Goal: Task Accomplishment & Management: Use online tool/utility

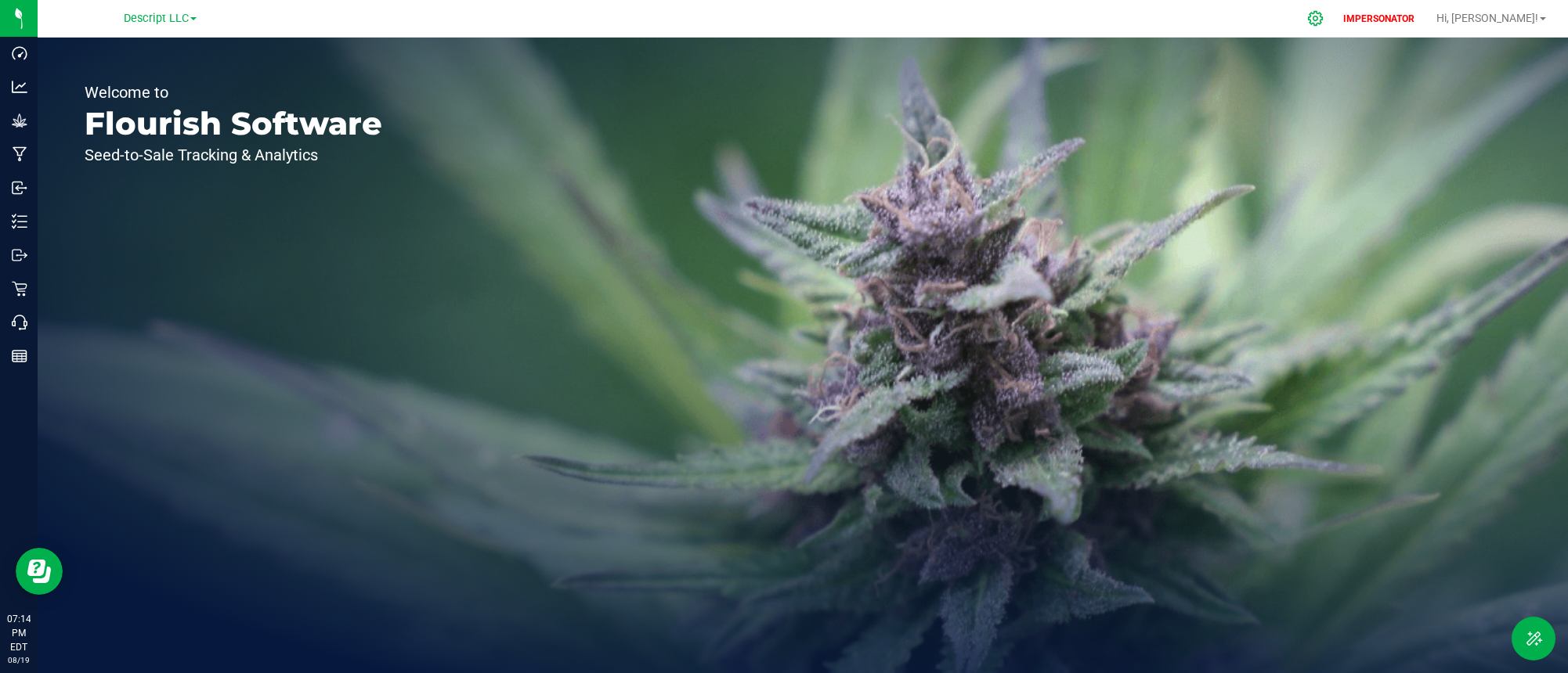
click at [1323, 17] on icon at bounding box center [1316, 19] width 15 height 15
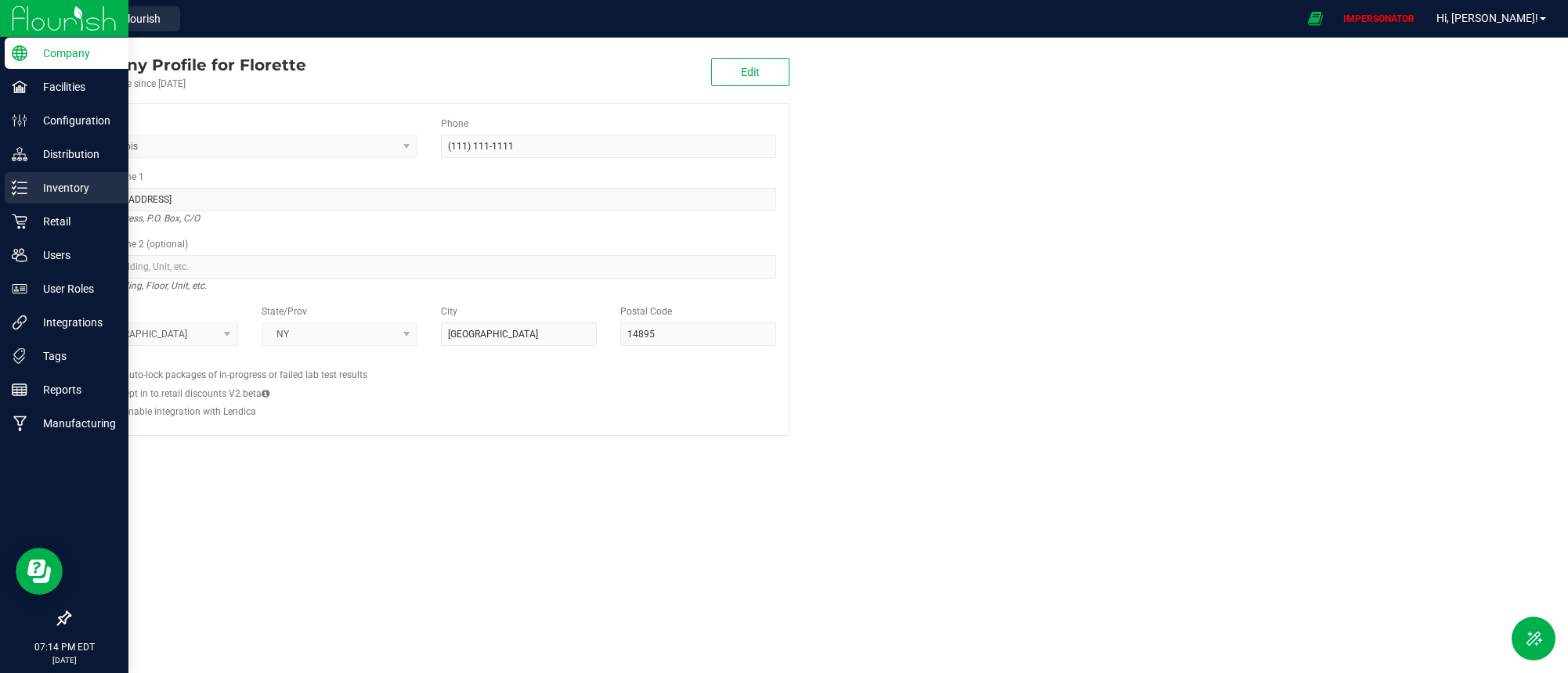
click at [14, 191] on icon at bounding box center [19, 188] width 16 height 16
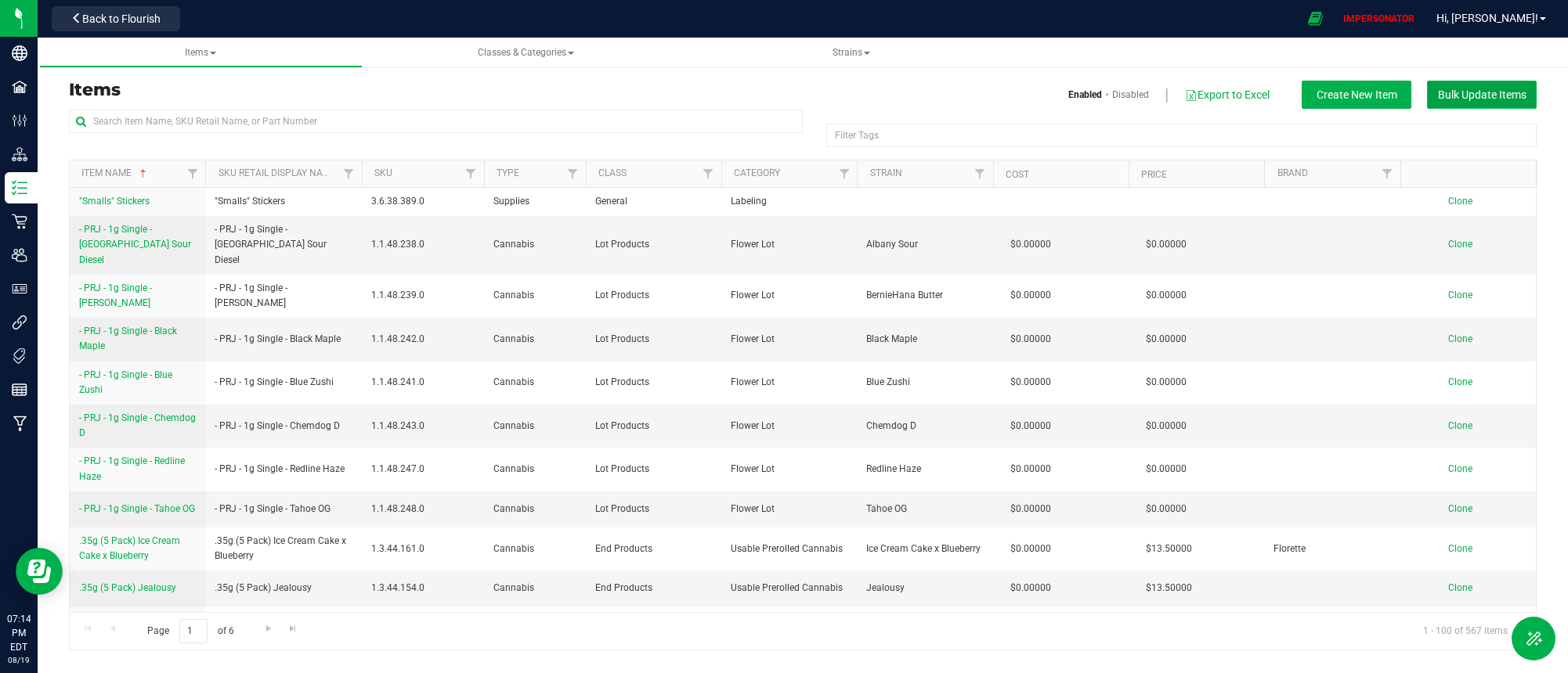
click at [1490, 88] on span "Bulk Update Items" at bounding box center [1482, 94] width 88 height 13
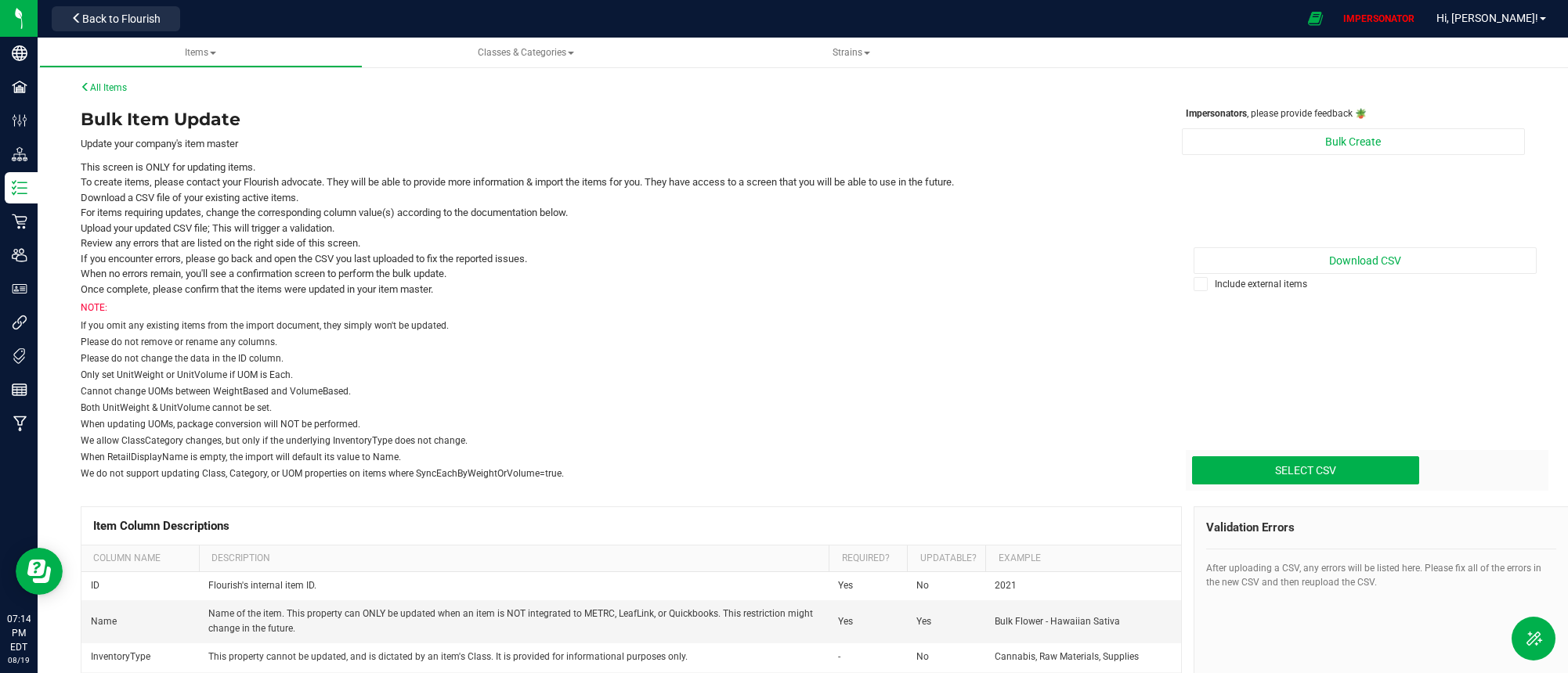
click at [1382, 244] on div "Impersonators , please provide feedback 🪴 Bulk Create Download CSV Include exte…" at bounding box center [1354, 295] width 368 height 377
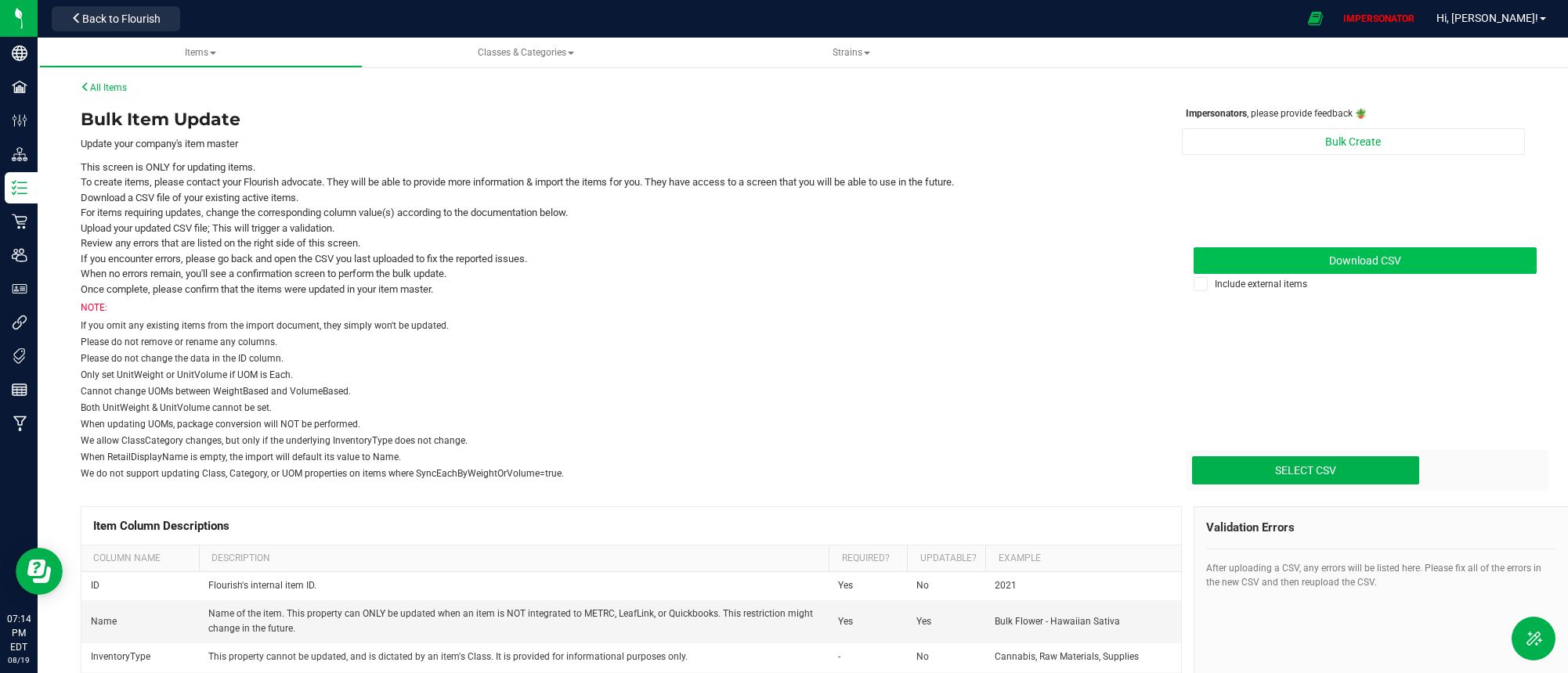
click at [1374, 263] on span "Download CSV" at bounding box center [1365, 260] width 72 height 13
click at [1302, 478] on input "Select CSV" at bounding box center [56, 404] width 2726 height 160
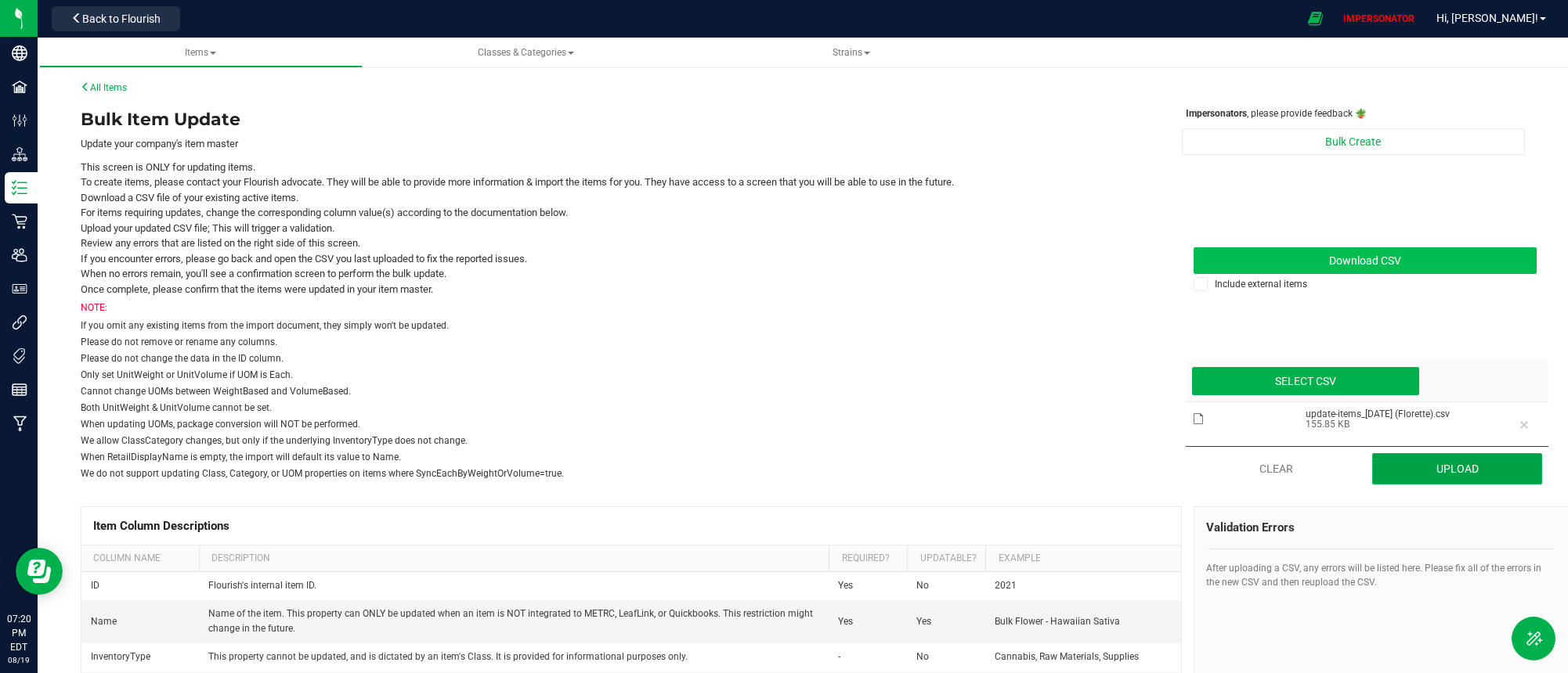
click at [1467, 464] on button "Upload" at bounding box center [1458, 469] width 170 height 31
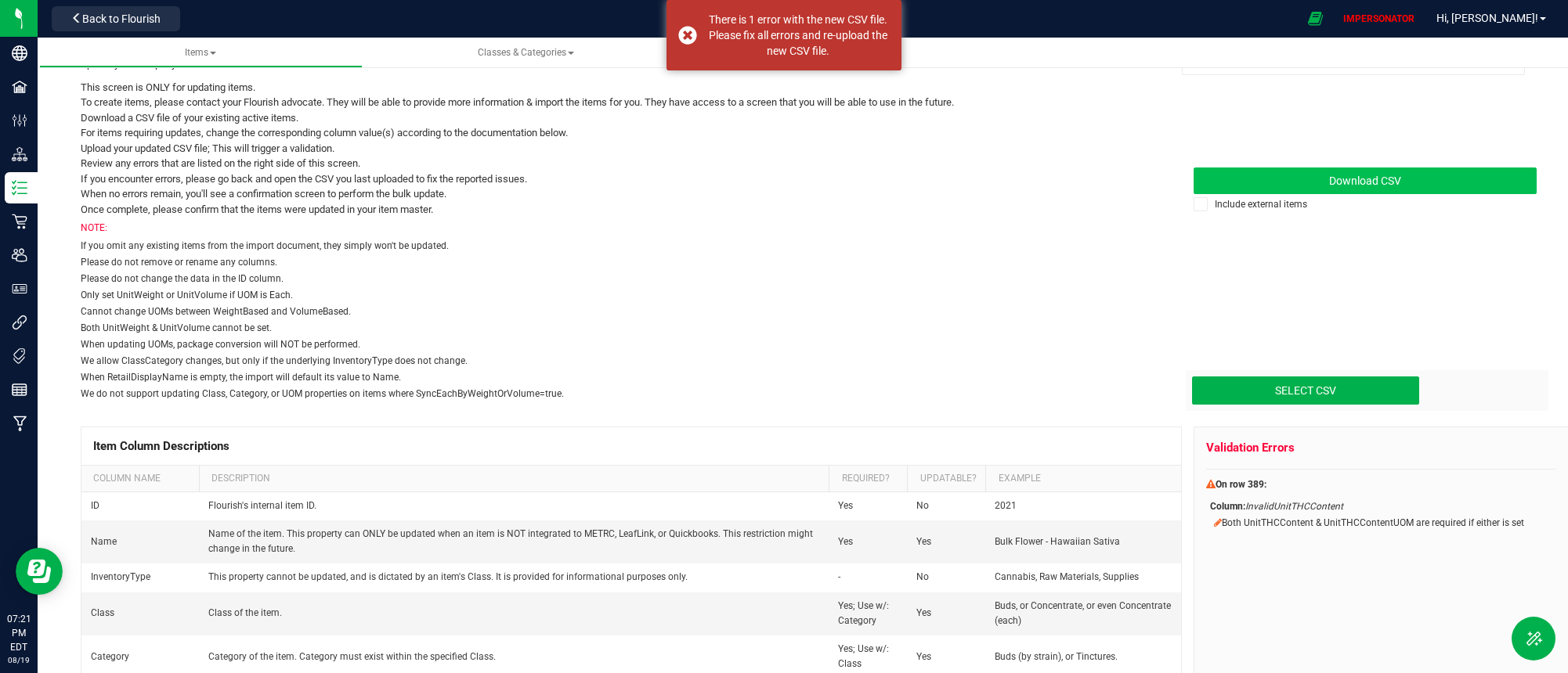
scroll to position [83, 0]
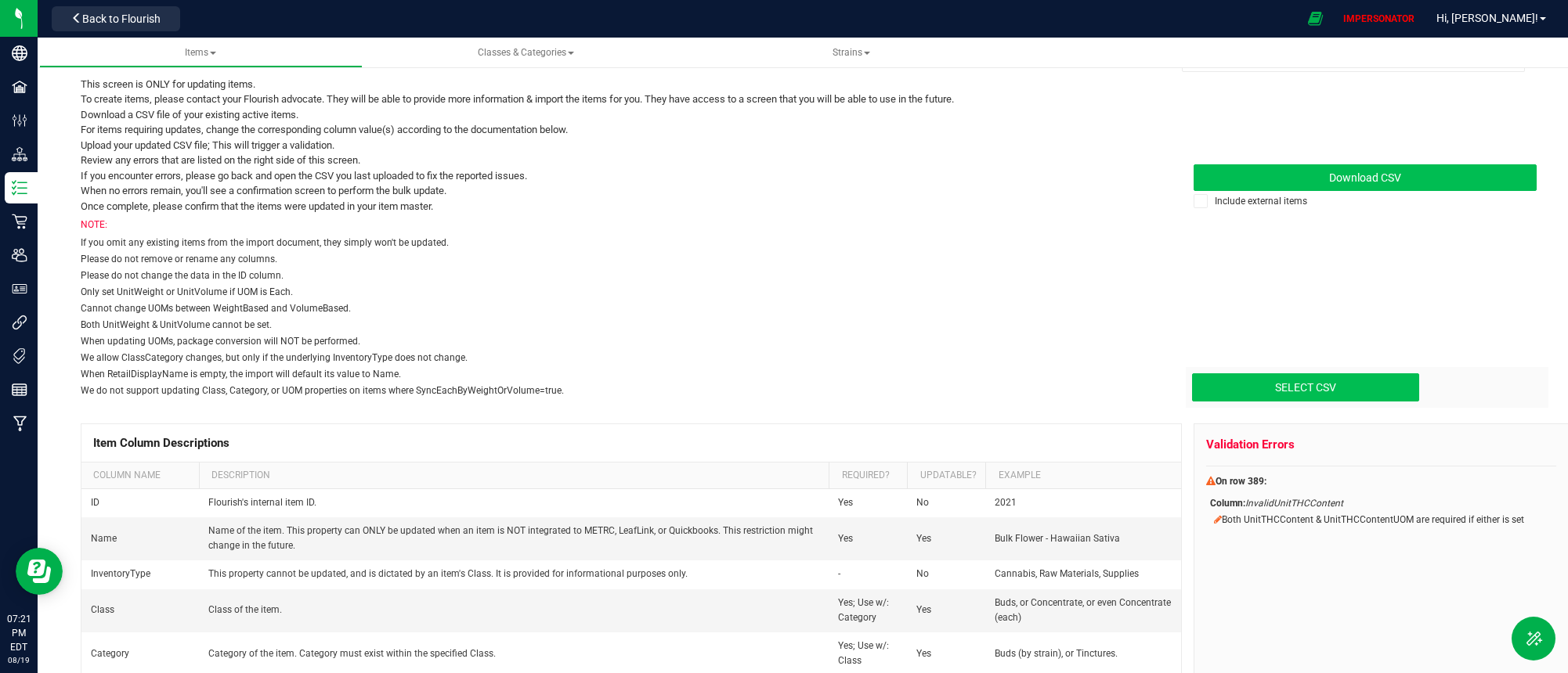
click at [1309, 380] on input "Select CSV" at bounding box center [56, 321] width 2726 height 160
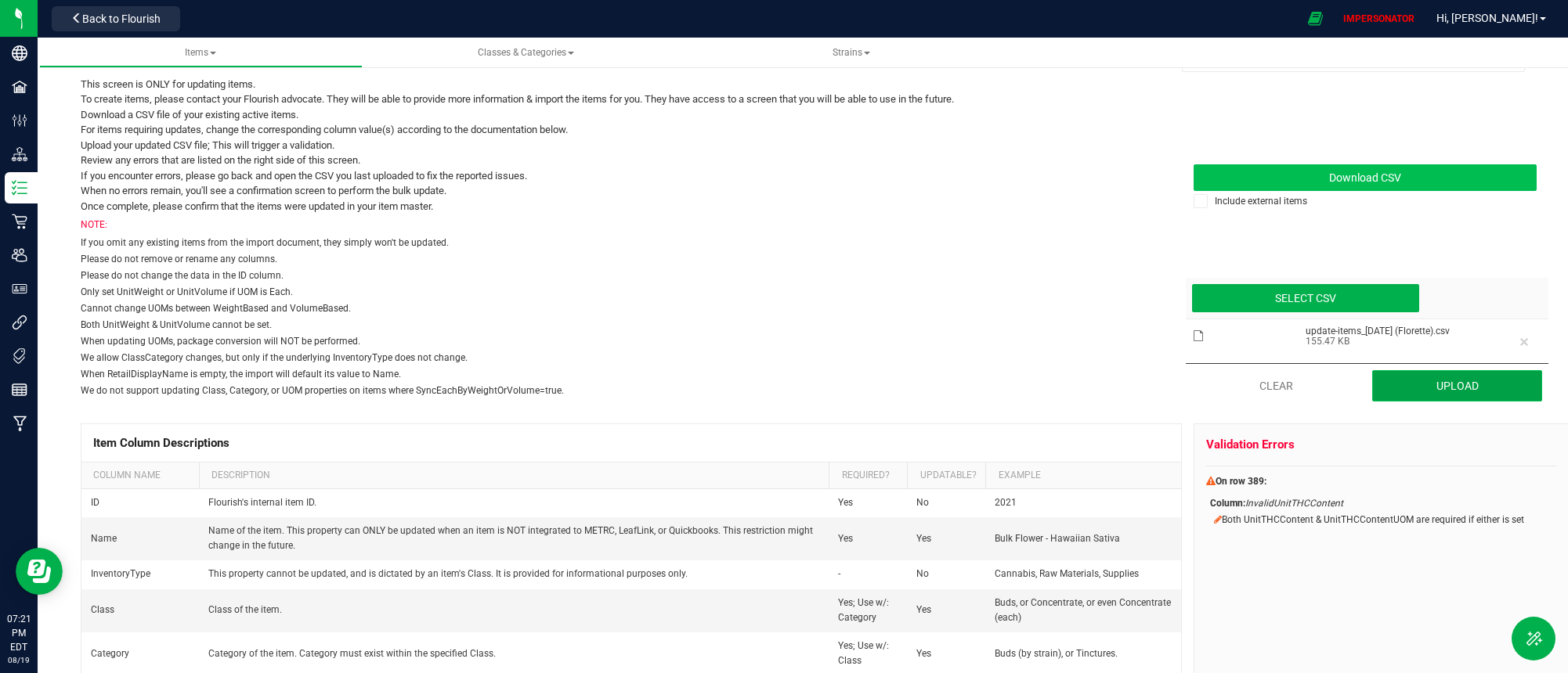
click at [1459, 391] on button "Upload" at bounding box center [1458, 385] width 170 height 31
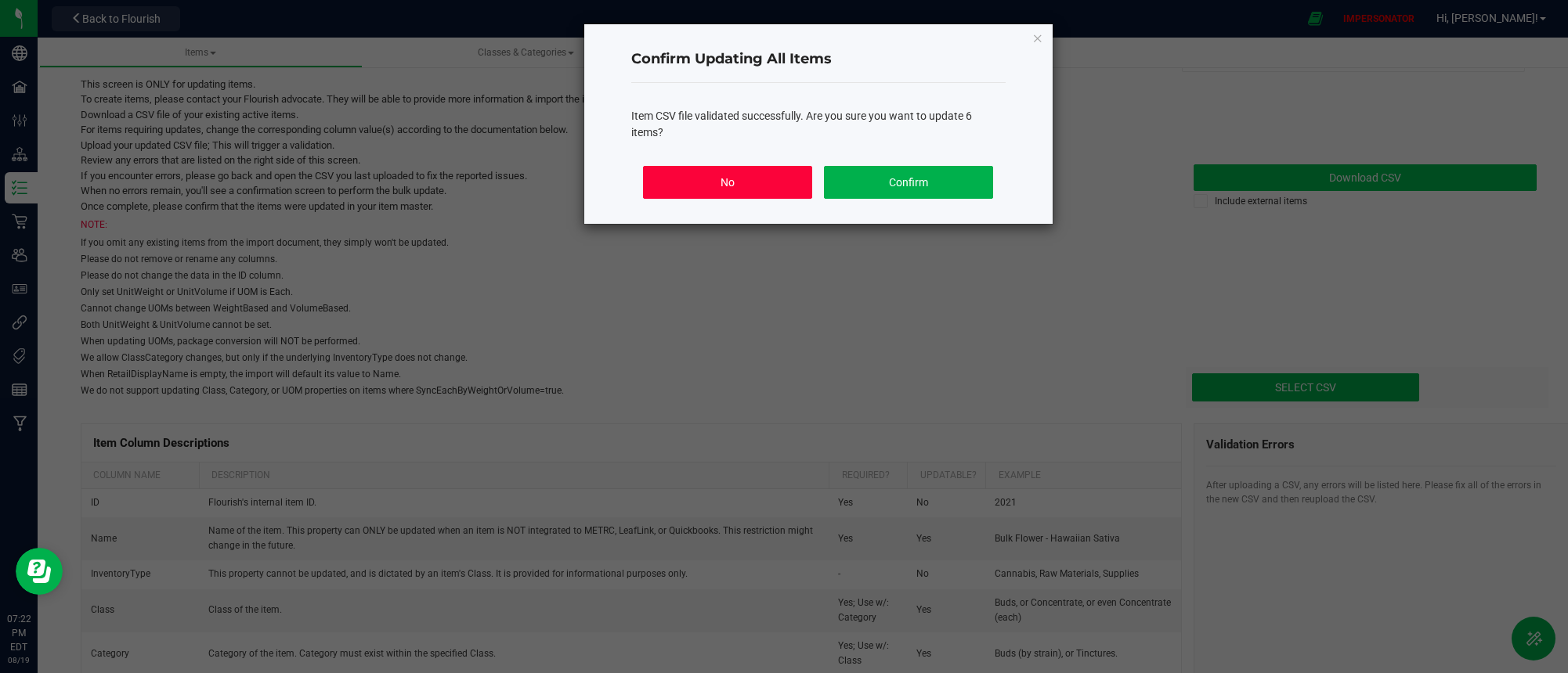
click at [702, 175] on button "No" at bounding box center [727, 182] width 168 height 33
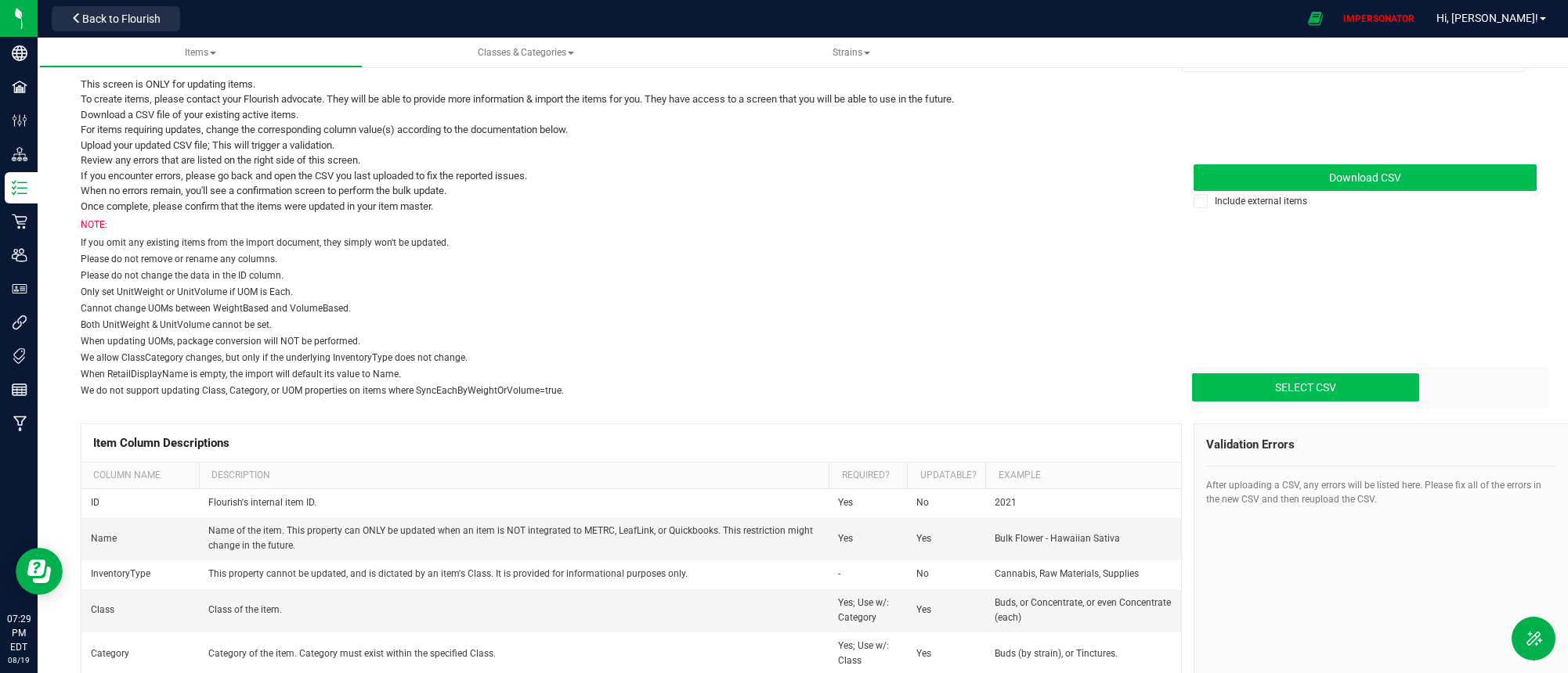
click at [1301, 386] on input "Select CSV" at bounding box center [56, 321] width 2726 height 160
type input "C:\fakepath\update-items_2025-08-19 (Florette).csv"
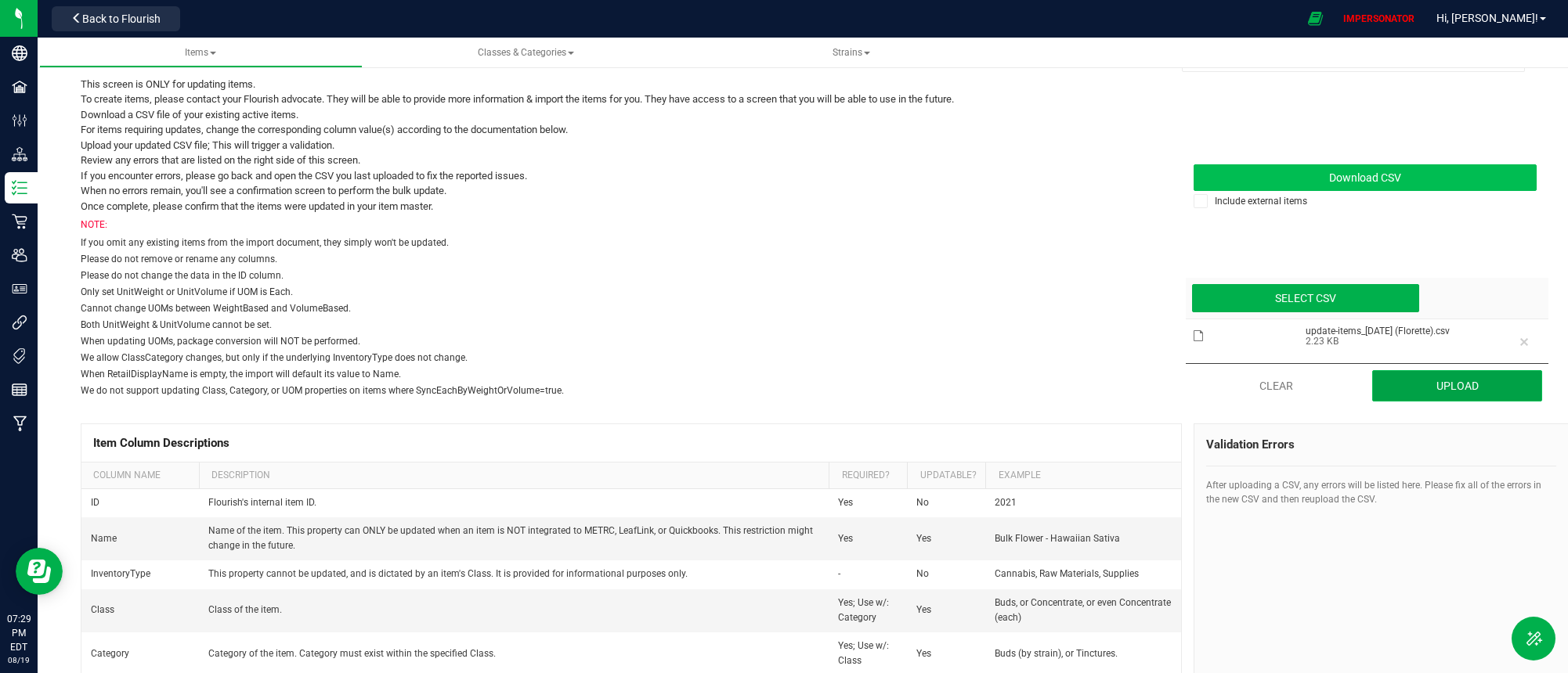
click at [1430, 394] on button "Upload" at bounding box center [1458, 385] width 170 height 31
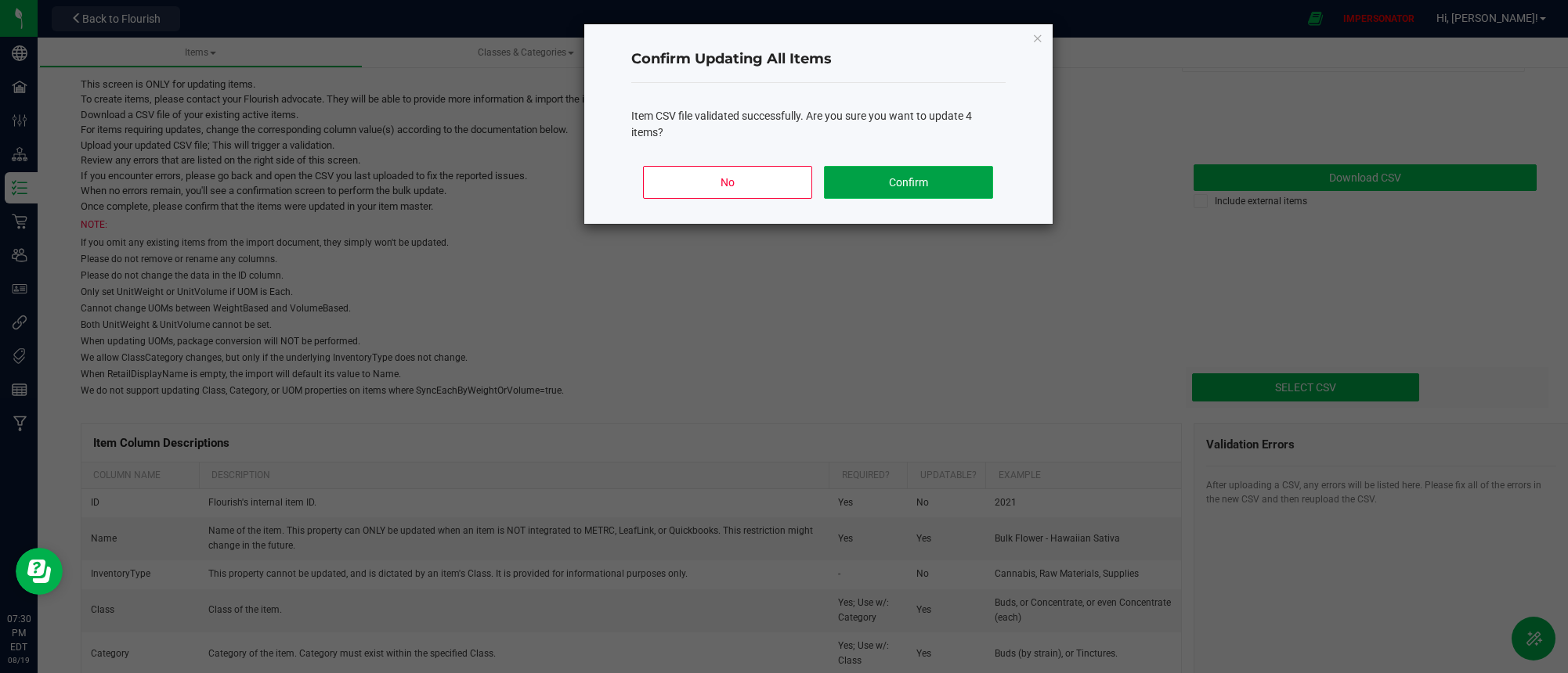
click at [933, 189] on button "Confirm" at bounding box center [908, 182] width 168 height 33
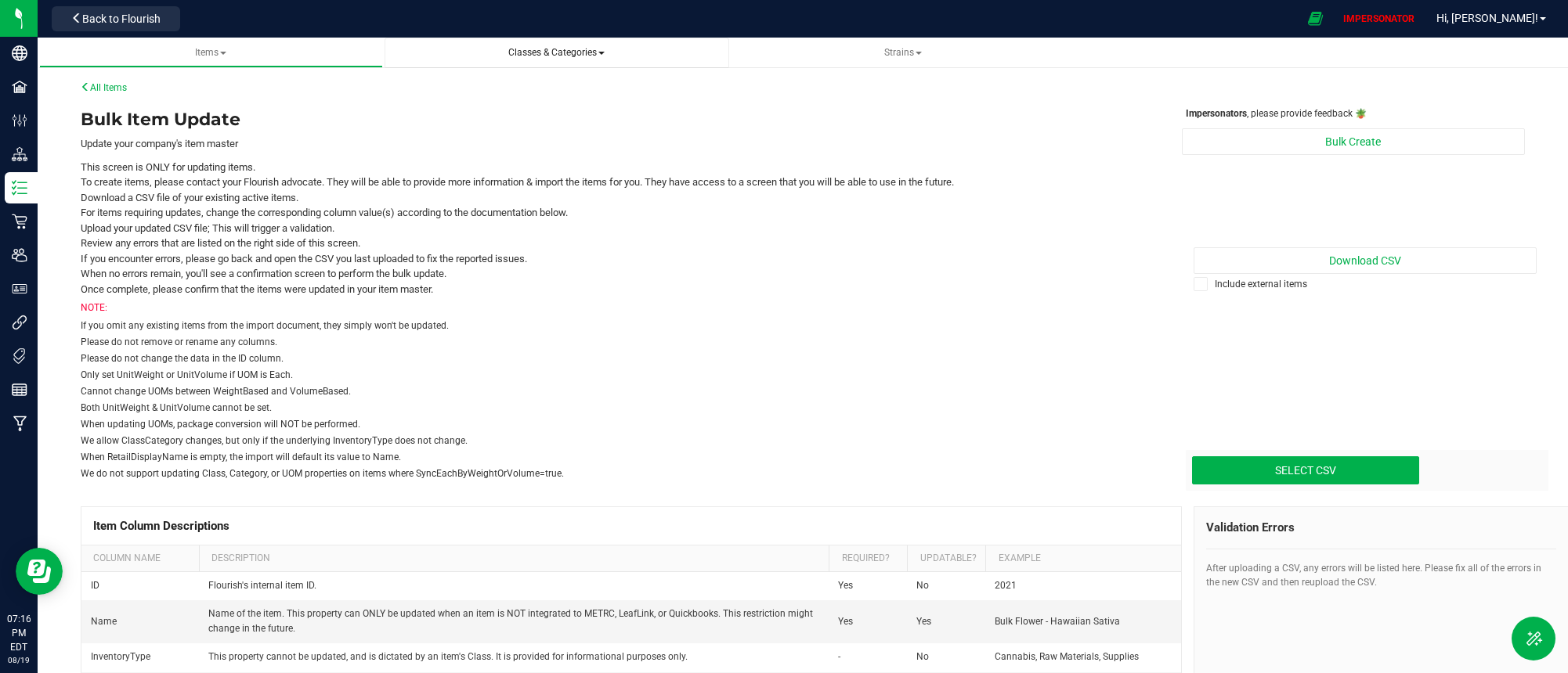
click at [531, 56] on span "Classes & Categories" at bounding box center [556, 52] width 96 height 11
click at [496, 119] on li "All categories" at bounding box center [557, 118] width 320 height 23
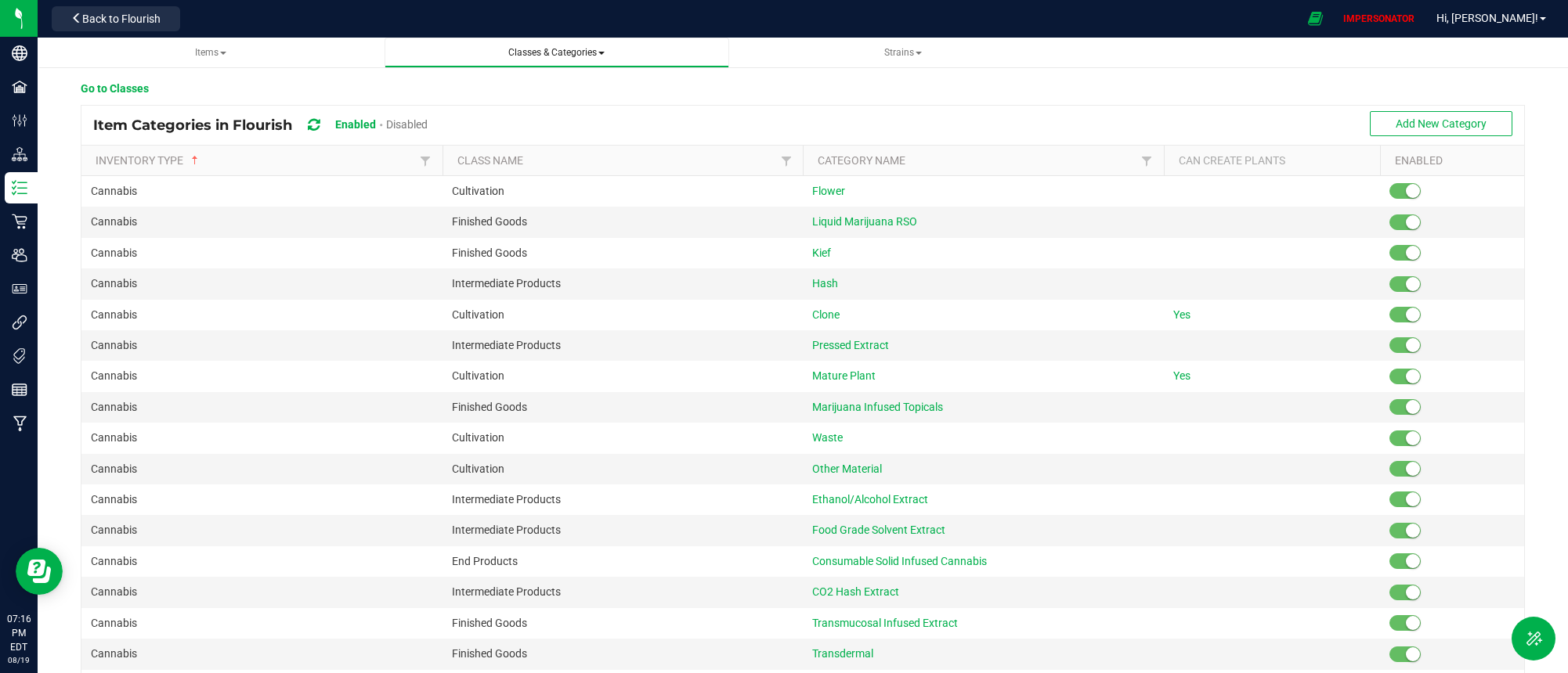
scroll to position [730, 0]
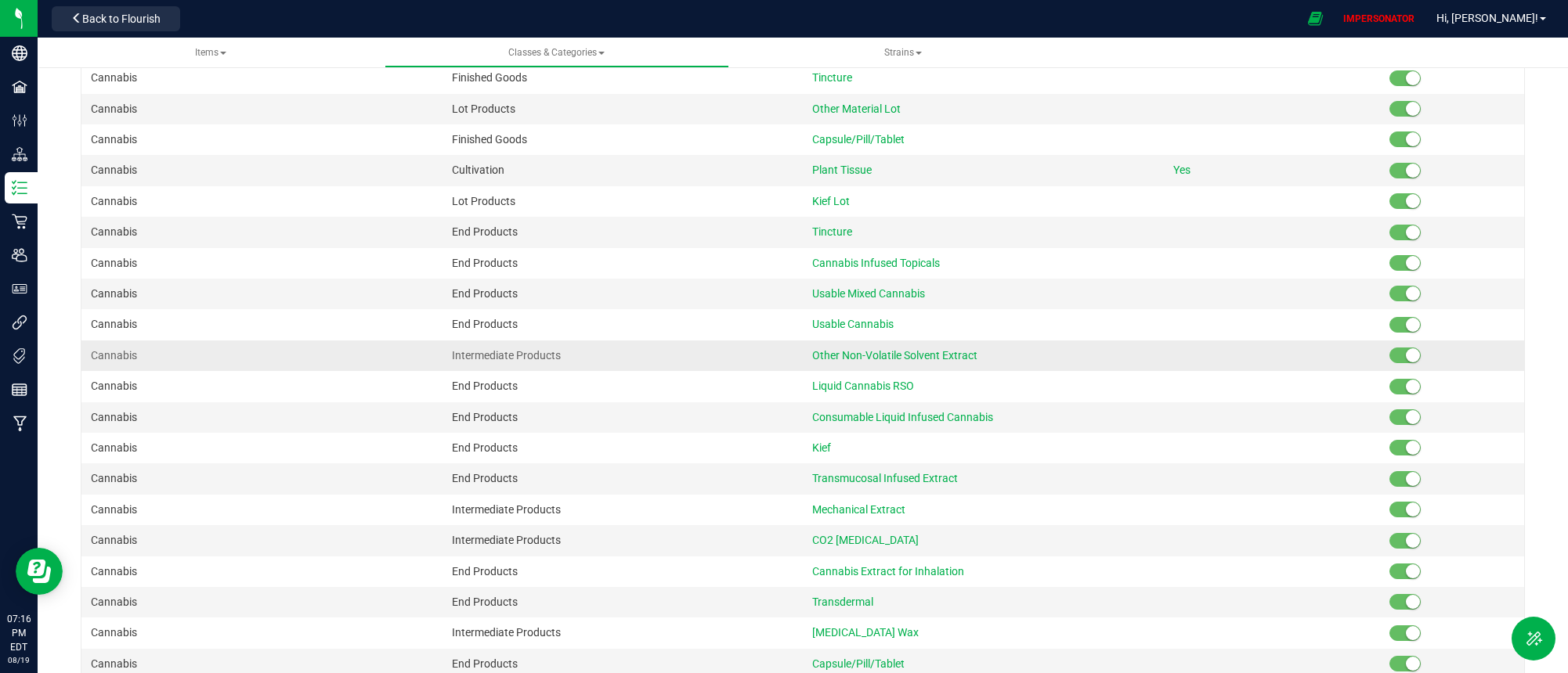
drag, startPoint x: 567, startPoint y: 355, endPoint x: 452, endPoint y: 355, distance: 115.0
click at [451, 355] on td "Intermediate Products" at bounding box center [623, 356] width 361 height 30
copy span "Intermediate Products"
drag, startPoint x: 986, startPoint y: 352, endPoint x: 814, endPoint y: 351, distance: 172.0
click at [814, 351] on td "Other Non-Volatile Solvent Extract" at bounding box center [983, 356] width 361 height 30
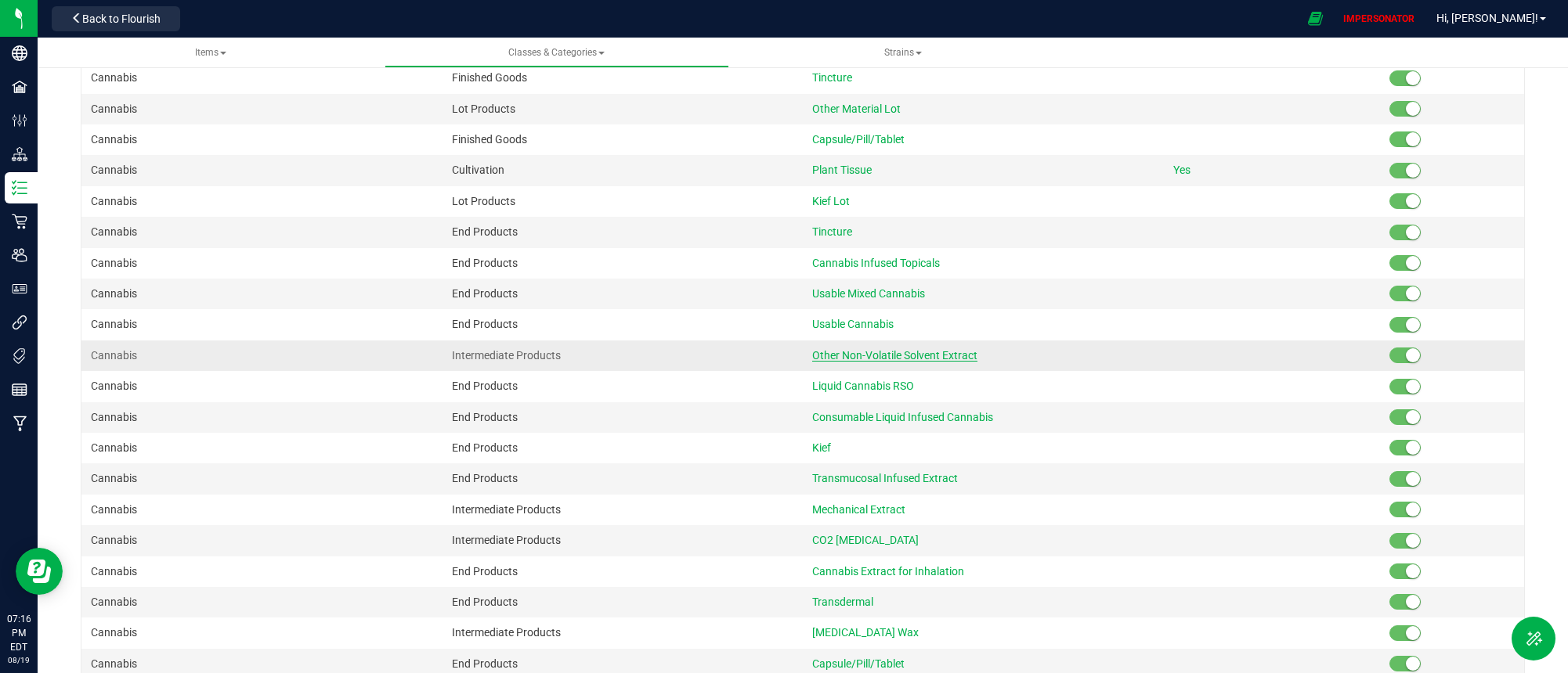
copy span "Other Non-Volatile Solvent Extract"
click at [952, 356] on span "Other Non-Volatile Solvent Extract" at bounding box center [895, 355] width 165 height 13
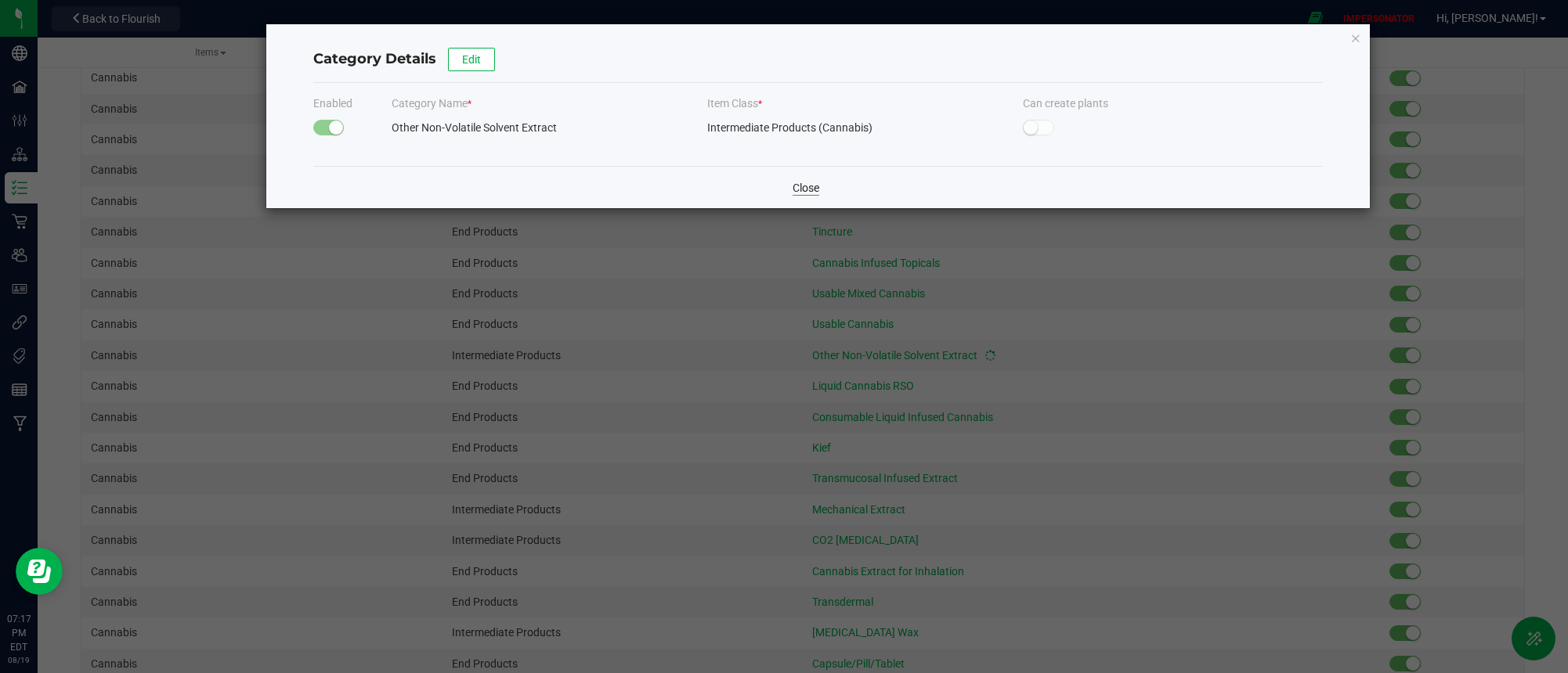
click at [803, 190] on link "Close" at bounding box center [806, 188] width 27 height 16
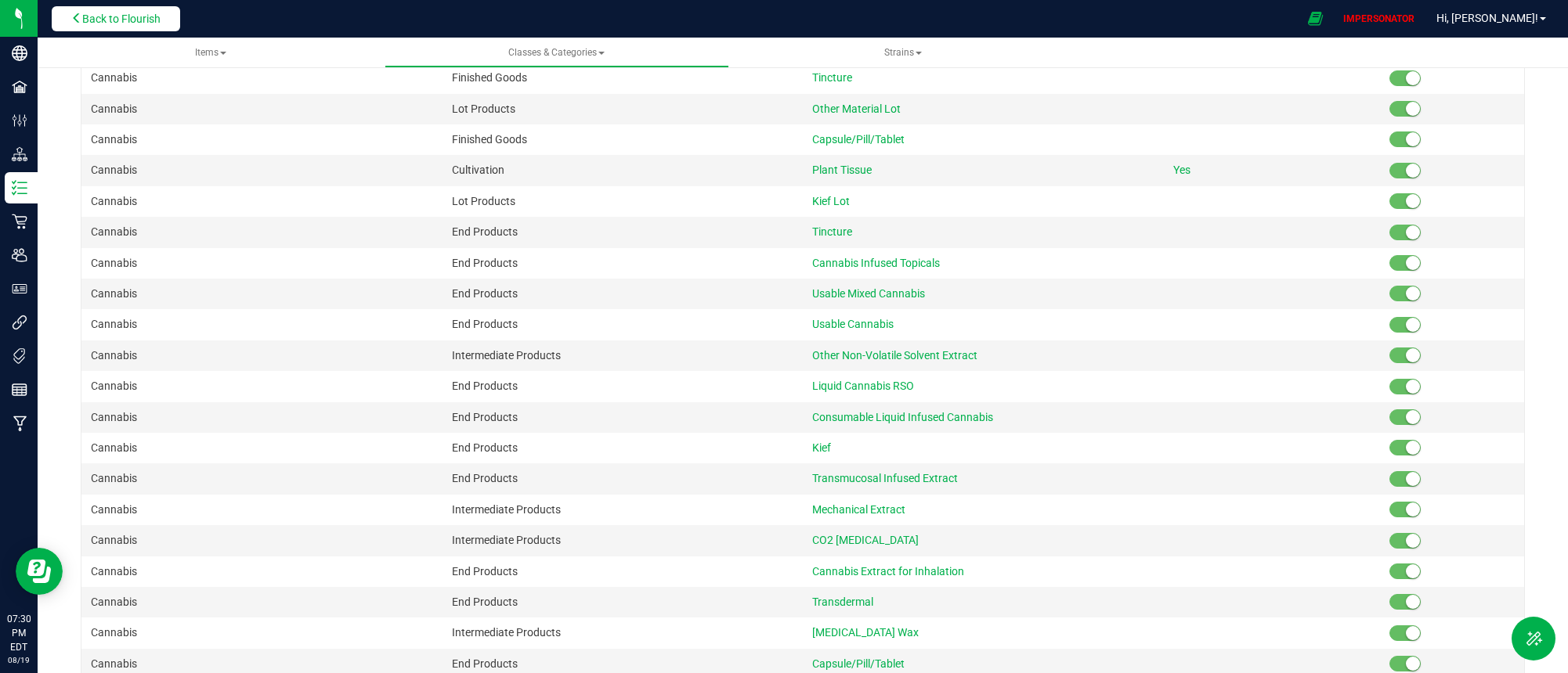
click at [154, 19] on span "Back to Flourish" at bounding box center [121, 19] width 78 height 13
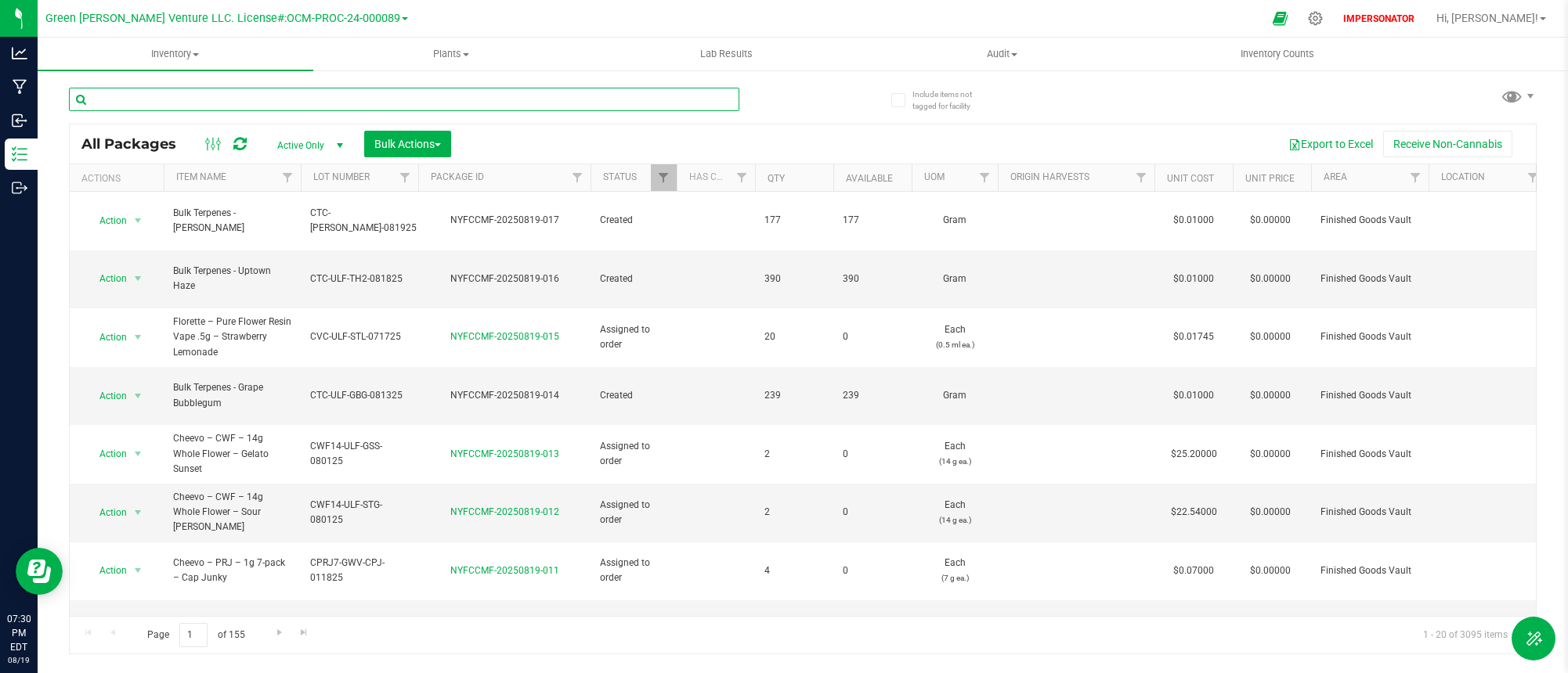
click at [423, 107] on input "text" at bounding box center [404, 99] width 671 height 24
paste input "Florette - Extraction Material - [GEOGRAPHIC_DATA] Sour"
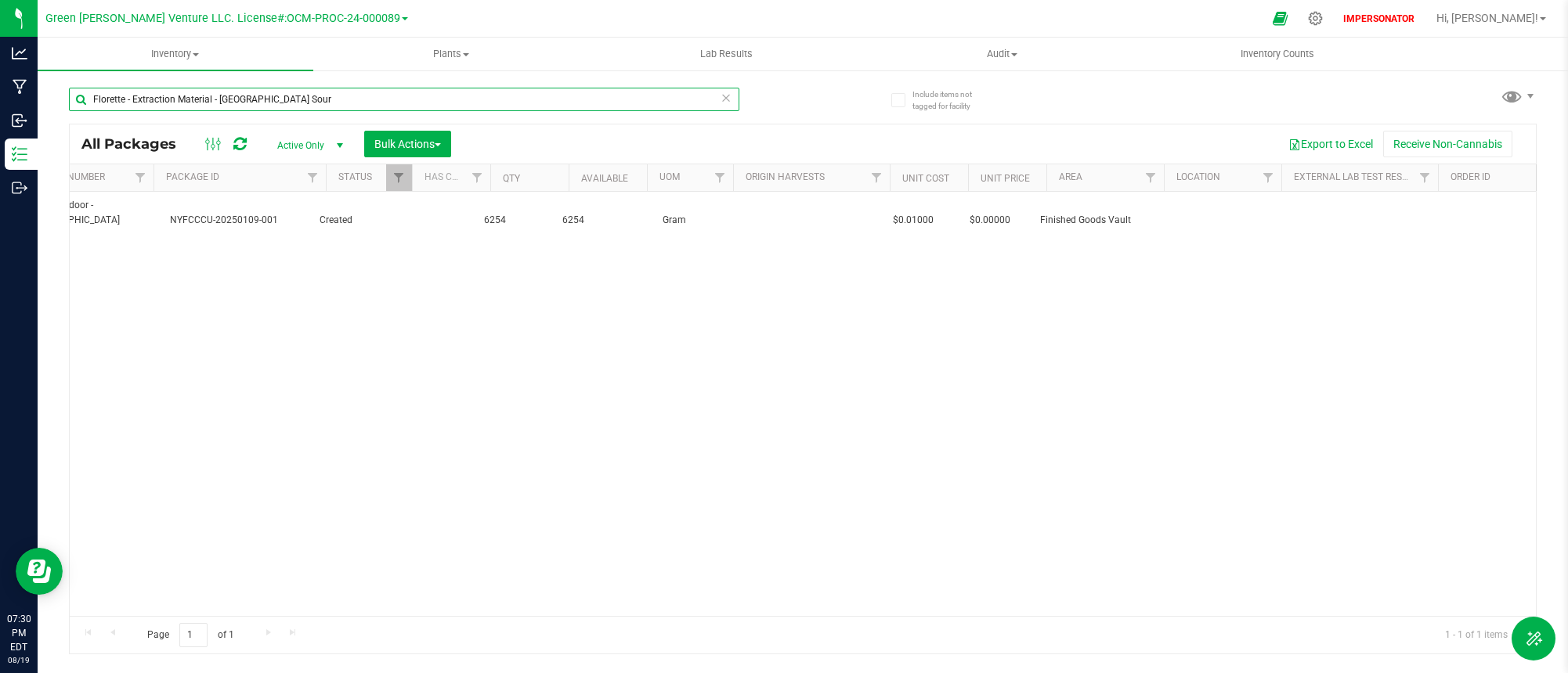
scroll to position [0, 280]
type input "Florette - Extraction Material - [GEOGRAPHIC_DATA] Sour"
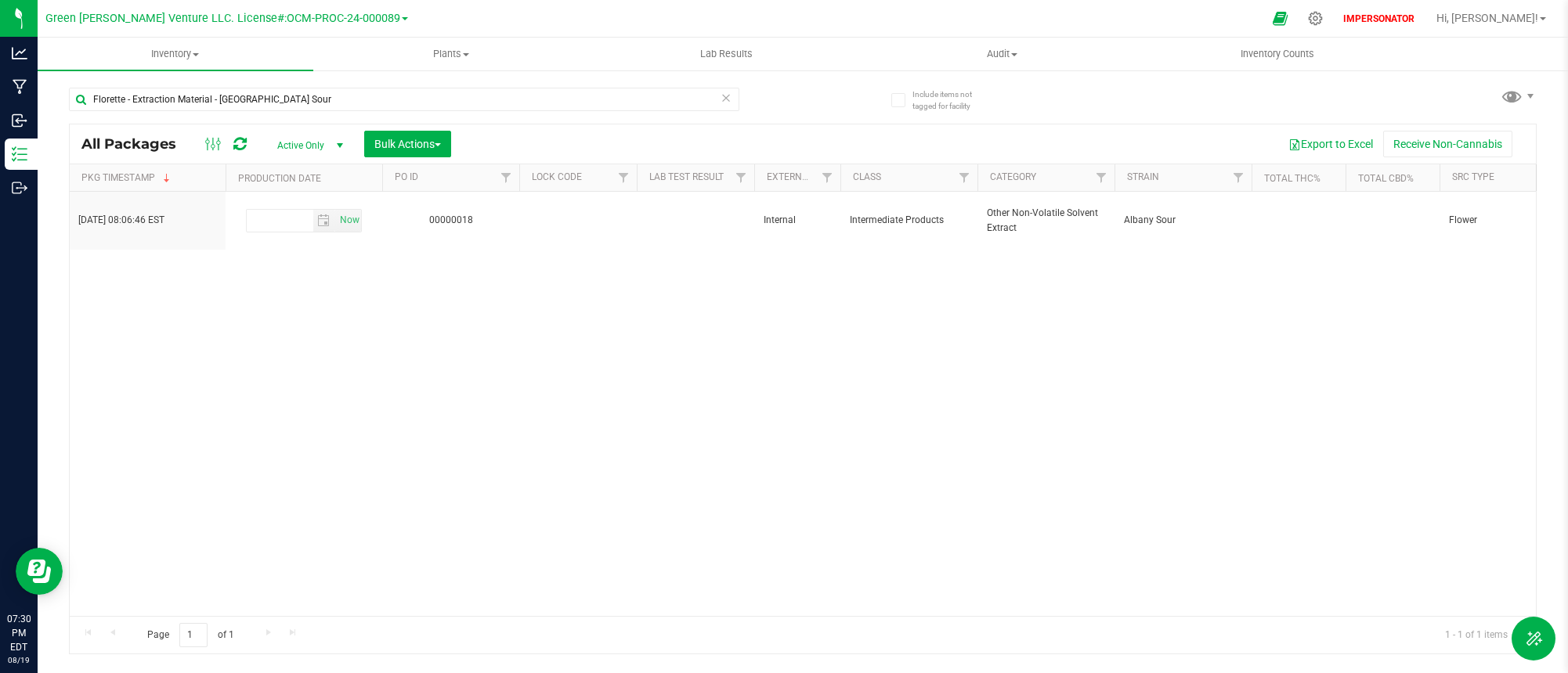
scroll to position [0, 3236]
